Goal: Transaction & Acquisition: Purchase product/service

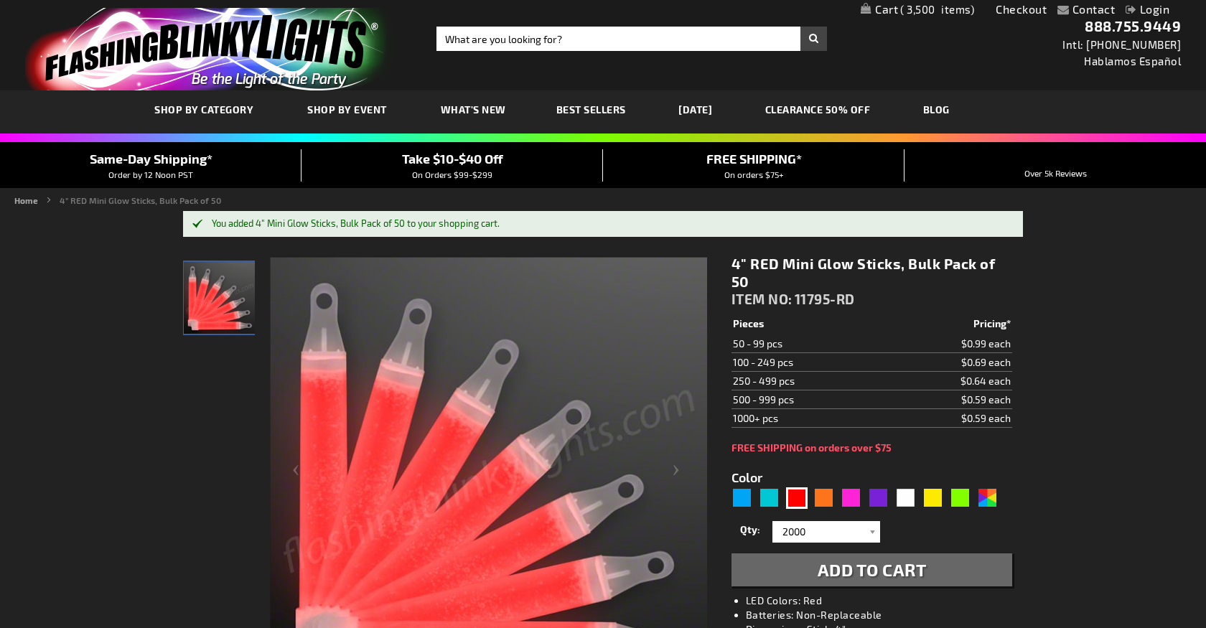
click at [1006, 70] on div "Toggle Nav Search Search × Search 888.755.9449 Intl: [PHONE_NUMBER] Hablamos Es…" at bounding box center [603, 45] width 1206 height 90
click at [903, 11] on span "3,500" at bounding box center [937, 9] width 74 height 13
